Goal: Task Accomplishment & Management: Complete application form

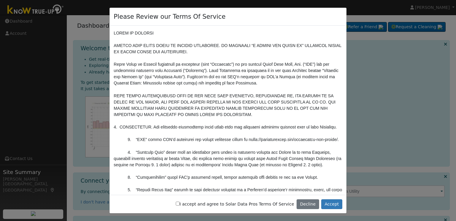
click at [180, 204] on input "I accept and agree to Solar Data Pros Terms Of Service" at bounding box center [178, 203] width 4 height 4
checkbox input "true"
click at [330, 202] on button "Accept" at bounding box center [331, 204] width 21 height 10
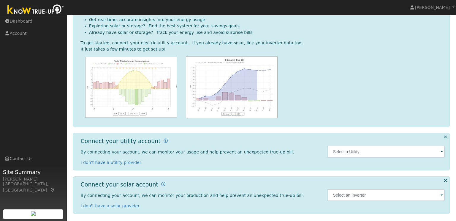
scroll to position [41, 0]
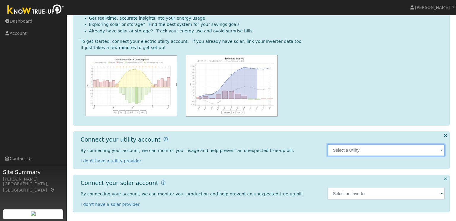
click at [370, 151] on input "text" at bounding box center [386, 150] width 117 height 12
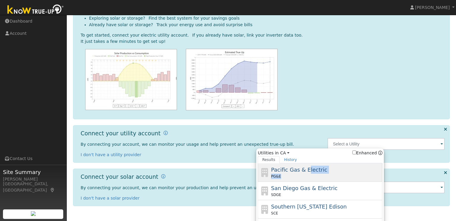
click at [306, 173] on div "Pacific Gas & Electric PG&E" at bounding box center [326, 171] width 110 height 13
type input "PG&E"
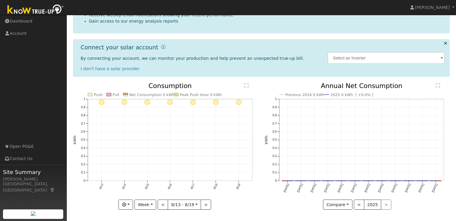
scroll to position [122, 0]
click at [363, 57] on input "text" at bounding box center [386, 58] width 117 height 12
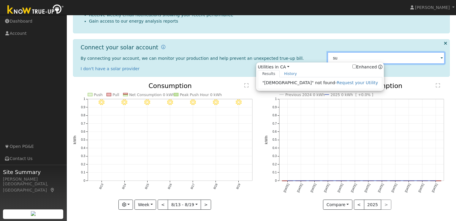
type input "s"
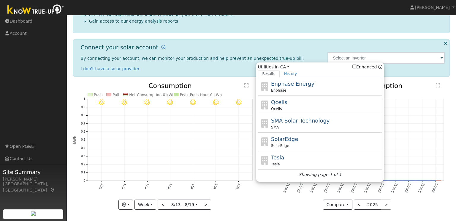
click at [239, 70] on p "I don't have a solar provider" at bounding box center [201, 69] width 241 height 6
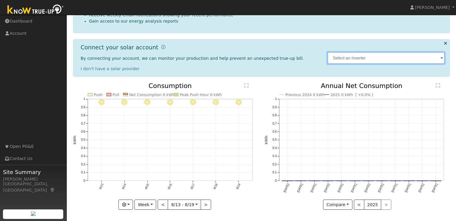
click at [385, 55] on input "text" at bounding box center [386, 58] width 117 height 12
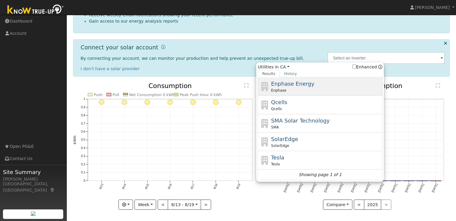
click at [306, 89] on div "Enphase" at bounding box center [326, 90] width 110 height 5
type input "Enphase"
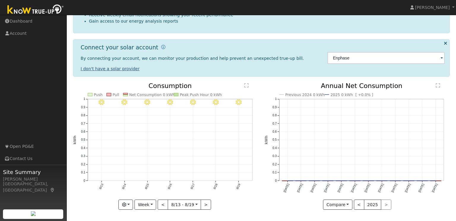
click at [121, 69] on link "I don't have a solar provider" at bounding box center [110, 68] width 59 height 5
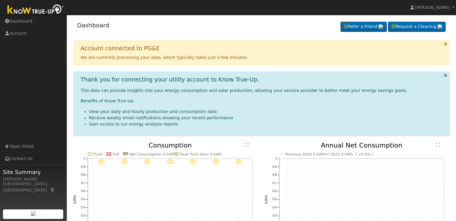
scroll to position [0, 0]
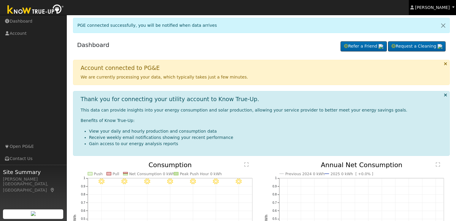
click at [437, 9] on span "[PERSON_NAME]" at bounding box center [432, 7] width 35 height 5
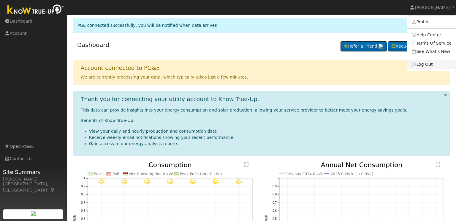
click at [436, 66] on link "Log Out" at bounding box center [431, 64] width 49 height 8
